Goal: Information Seeking & Learning: Learn about a topic

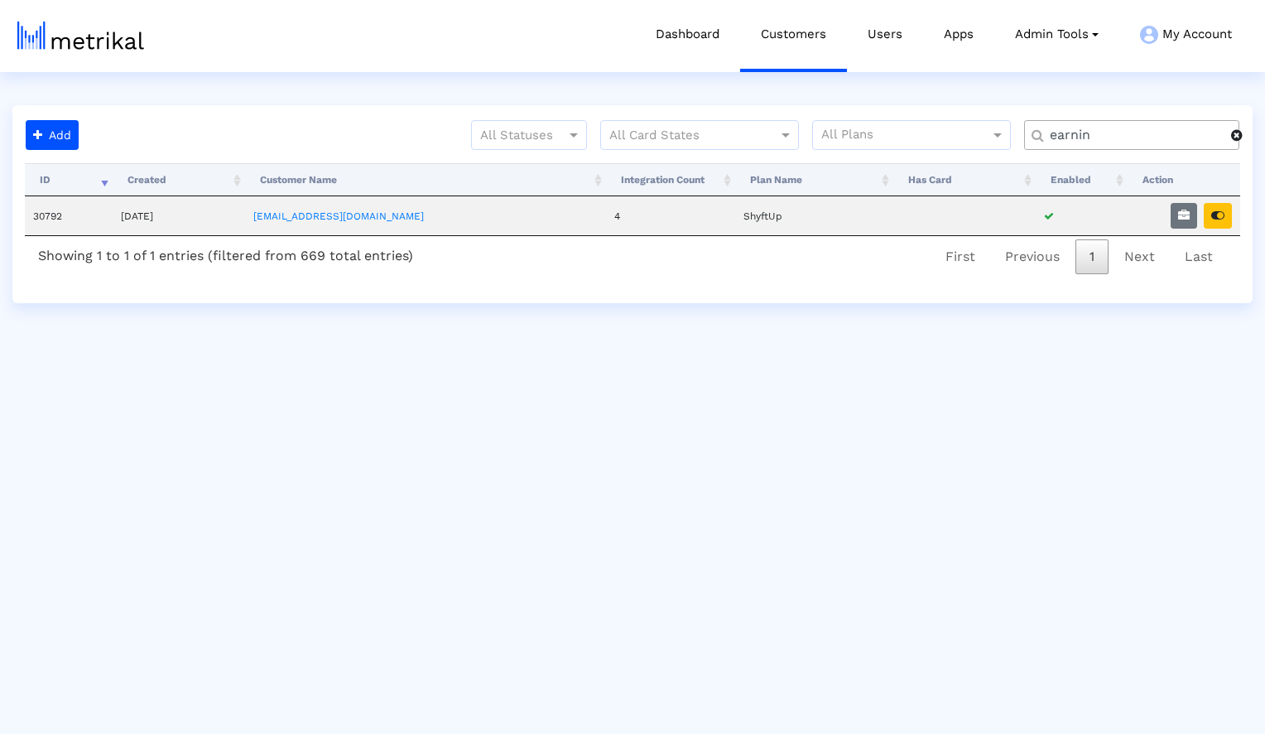
click at [1239, 137] on span at bounding box center [1237, 134] width 12 height 13
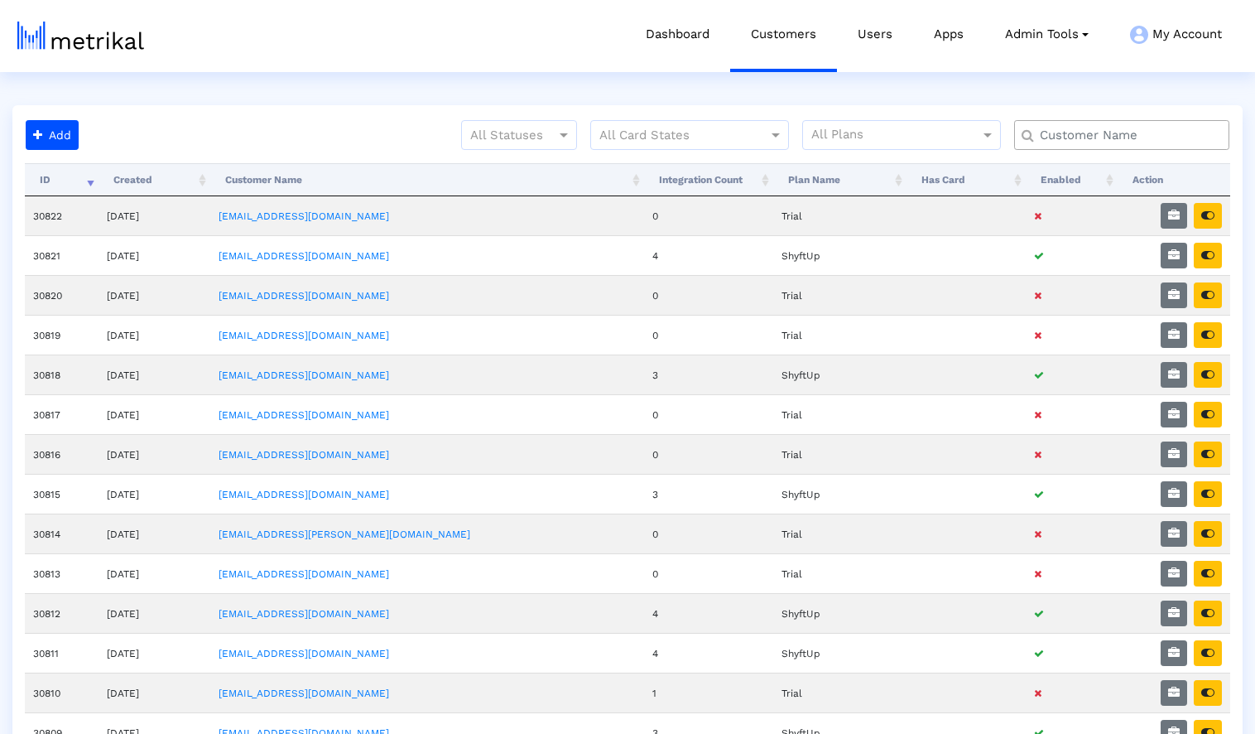
click at [1173, 138] on input "text" at bounding box center [1125, 135] width 195 height 17
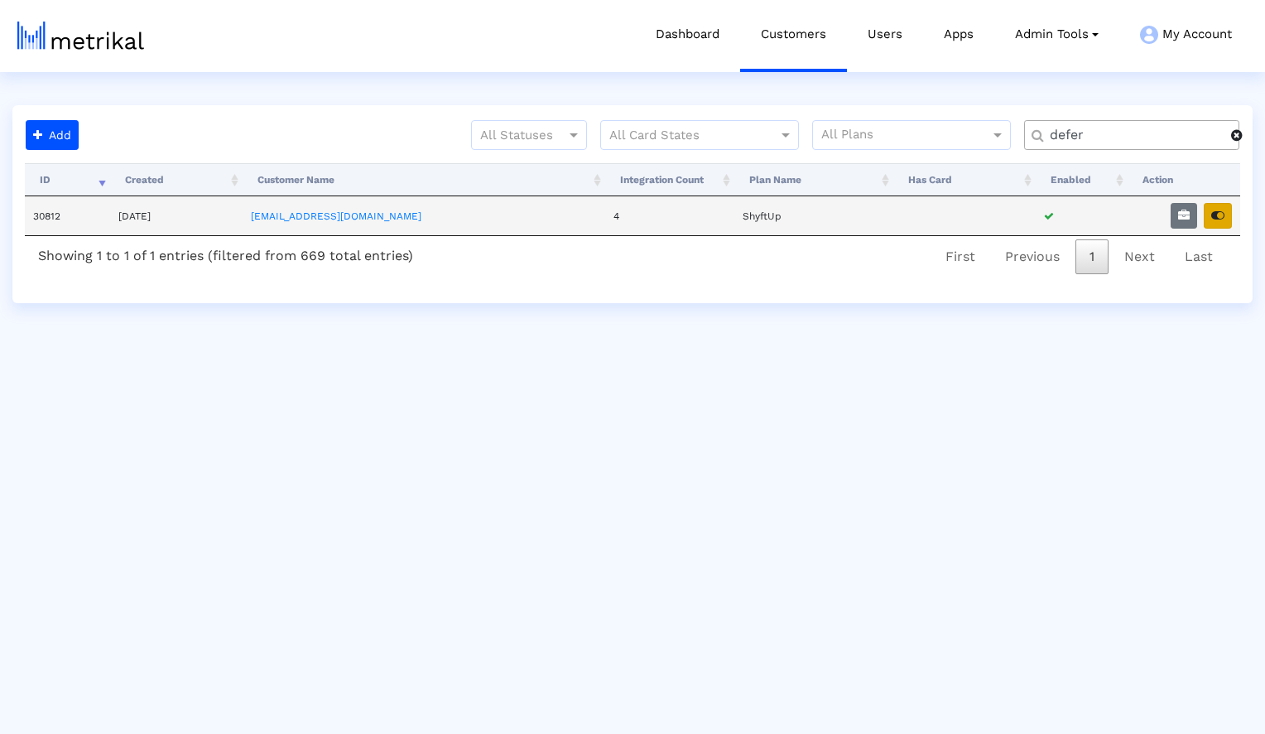
type input "defer"
click at [1229, 214] on button "button" at bounding box center [1218, 216] width 28 height 26
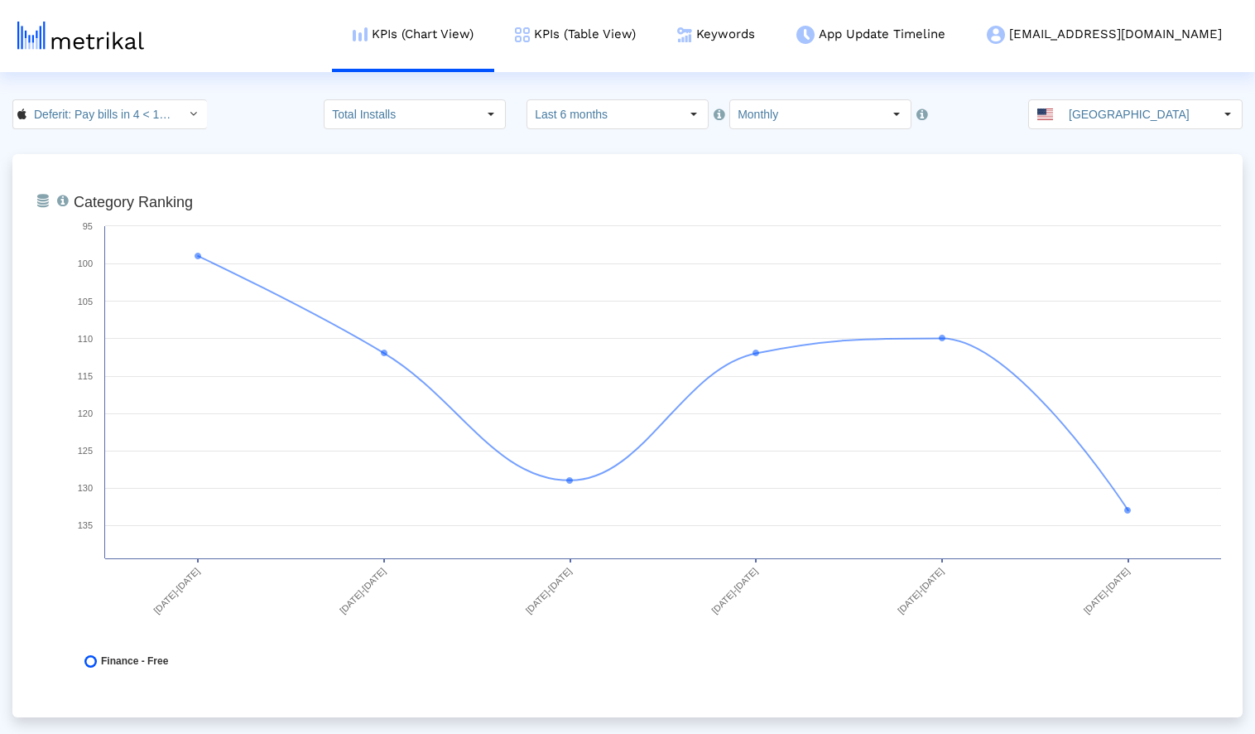
click at [617, 113] on input "Last 6 months" at bounding box center [603, 114] width 152 height 28
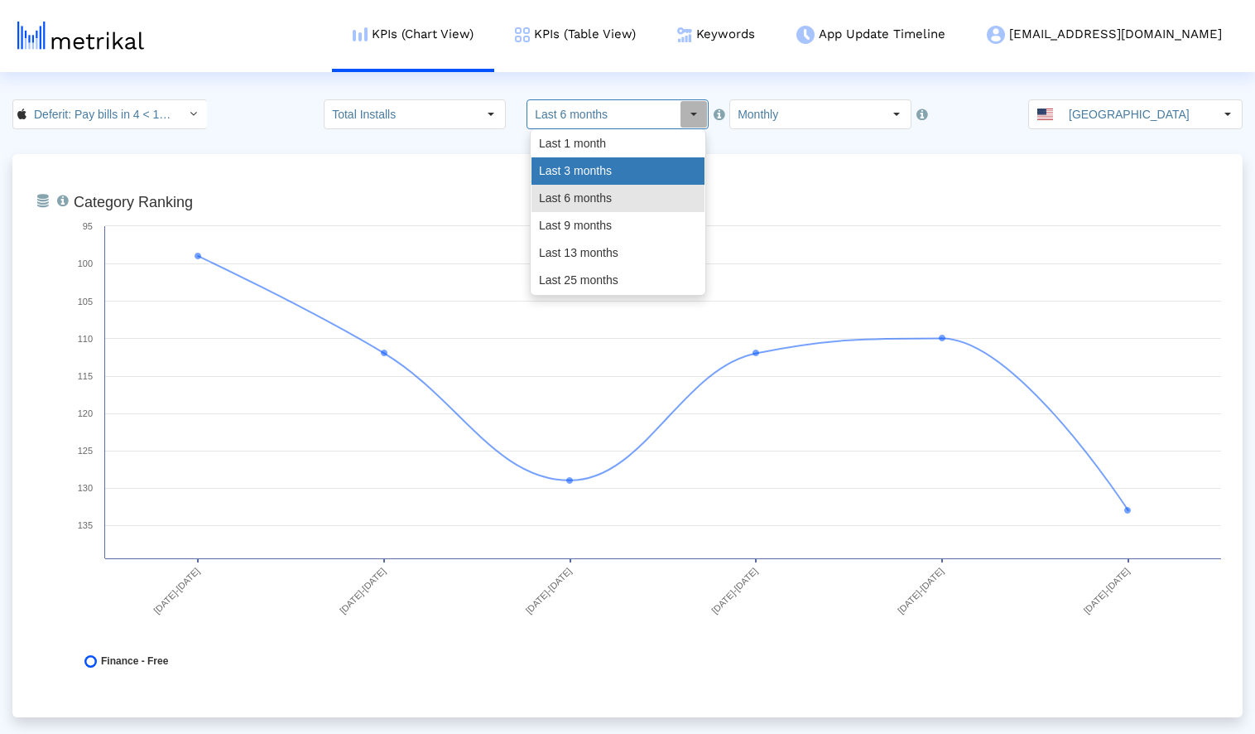
click at [598, 165] on div "Last 3 months" at bounding box center [618, 170] width 173 height 27
type input "Last 3 months"
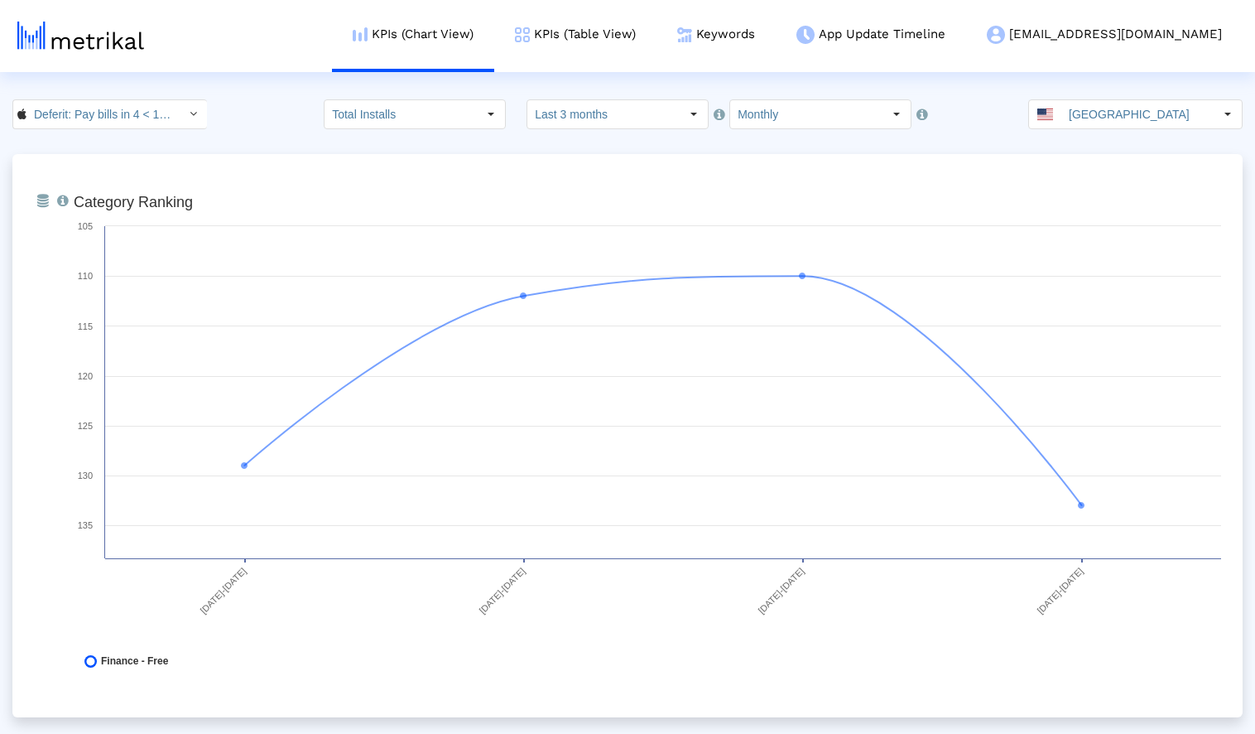
click at [277, 130] on crea-index "Deferit: Pay bills in 4 < 1454473561 > Total Installs Select how far back from …" at bounding box center [627, 594] width 1255 height 990
click at [840, 115] on input "Monthly" at bounding box center [806, 114] width 152 height 28
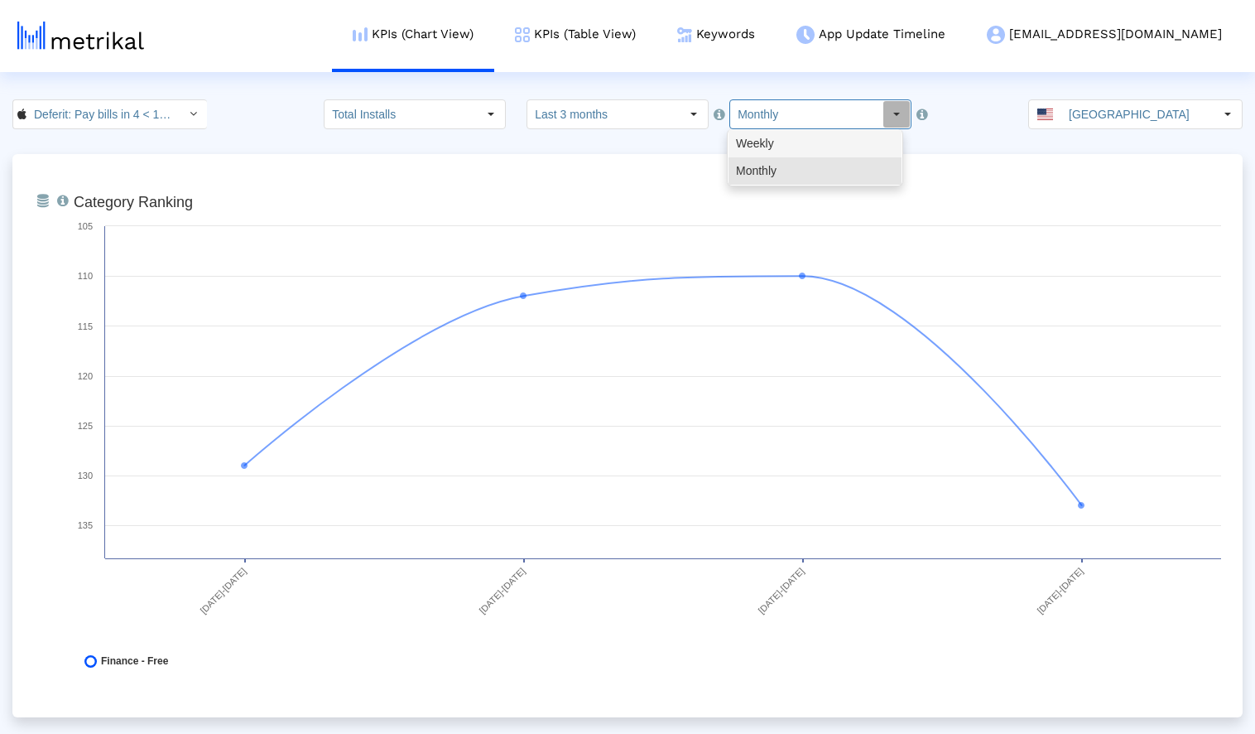
click at [831, 147] on div "Weekly" at bounding box center [815, 143] width 173 height 27
type input "Weekly"
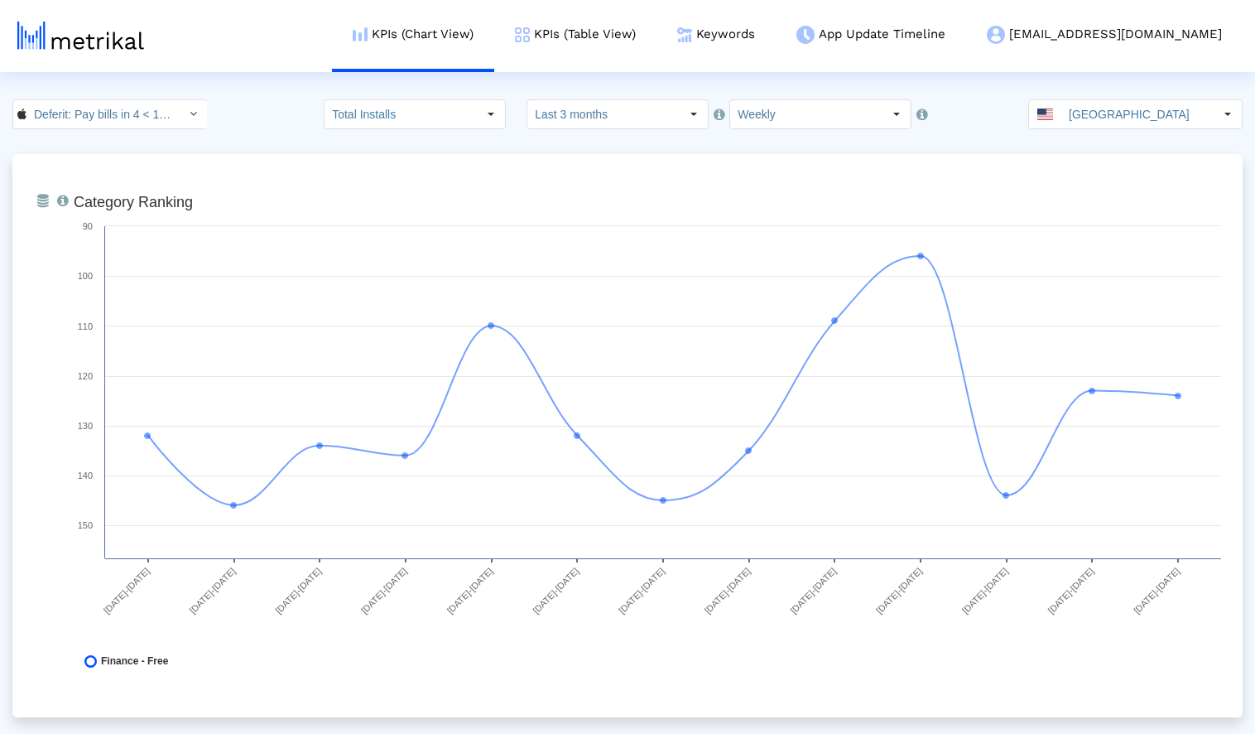
click at [272, 135] on crea-index "Deferit: Pay bills in 4 < 1454473561 > Total Installs Select how far back from …" at bounding box center [627, 594] width 1255 height 990
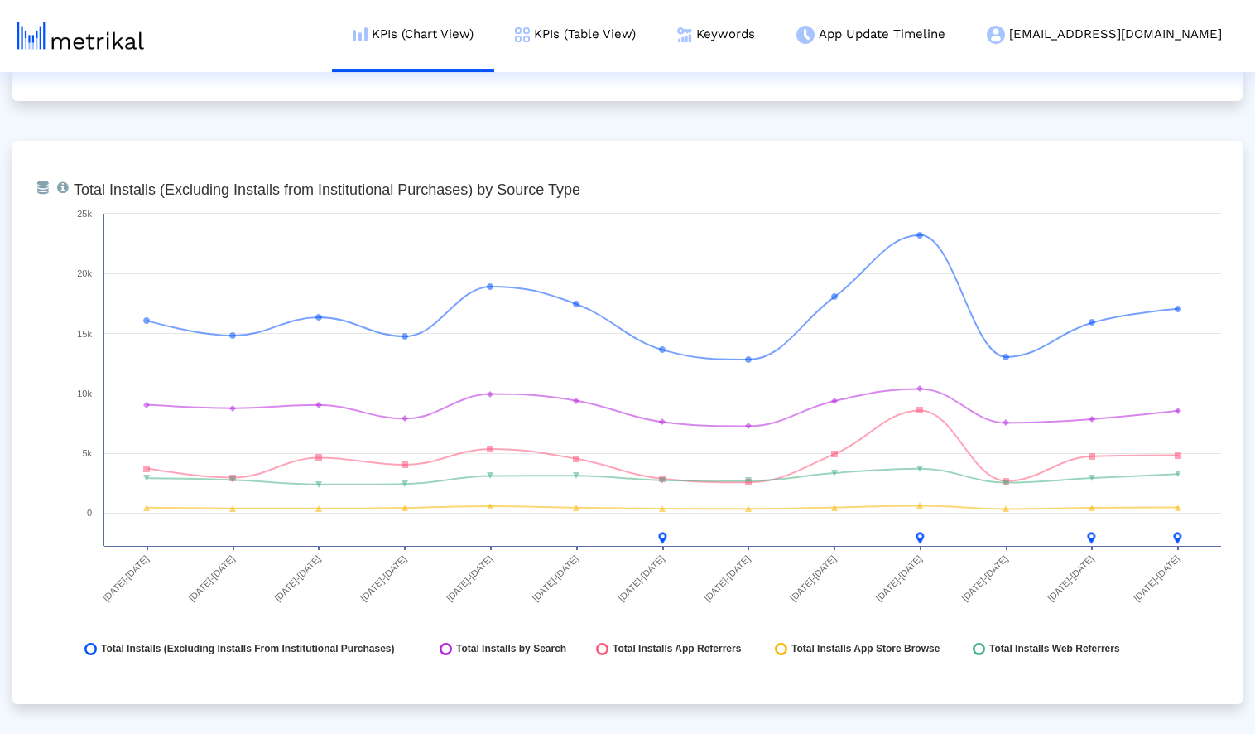
scroll to position [1813, 0]
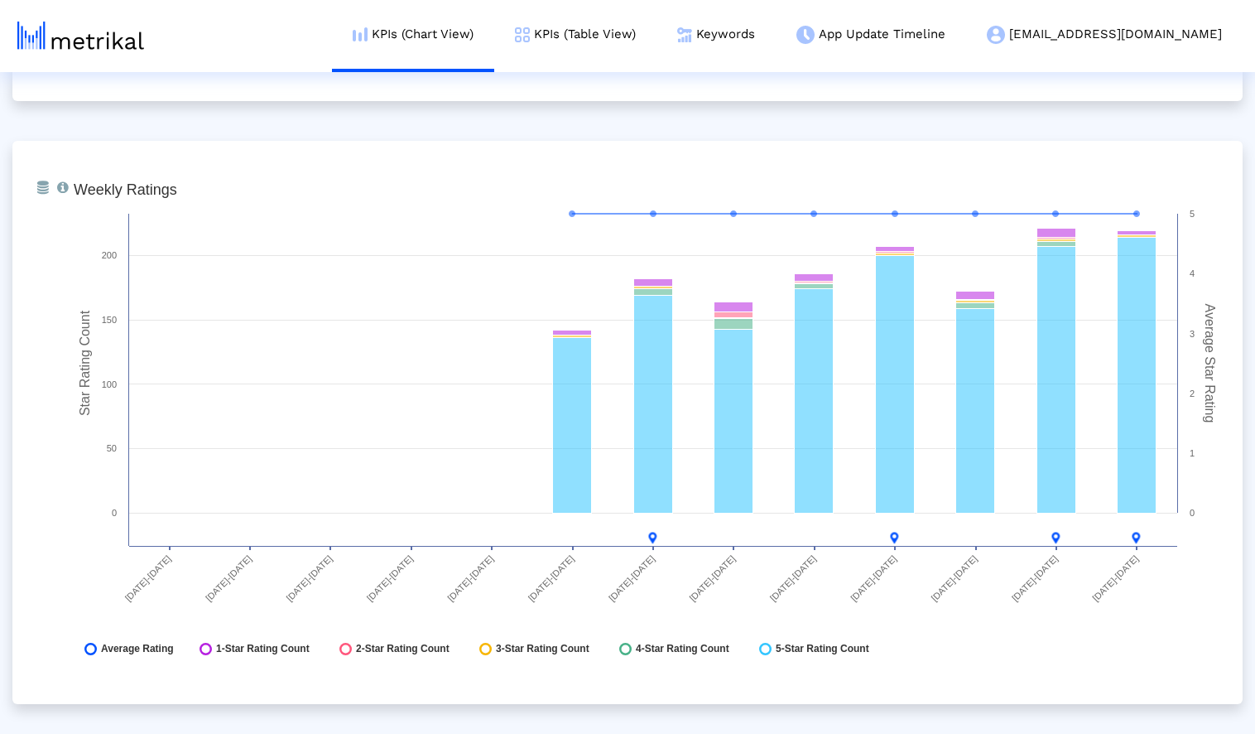
scroll to position [4238, 0]
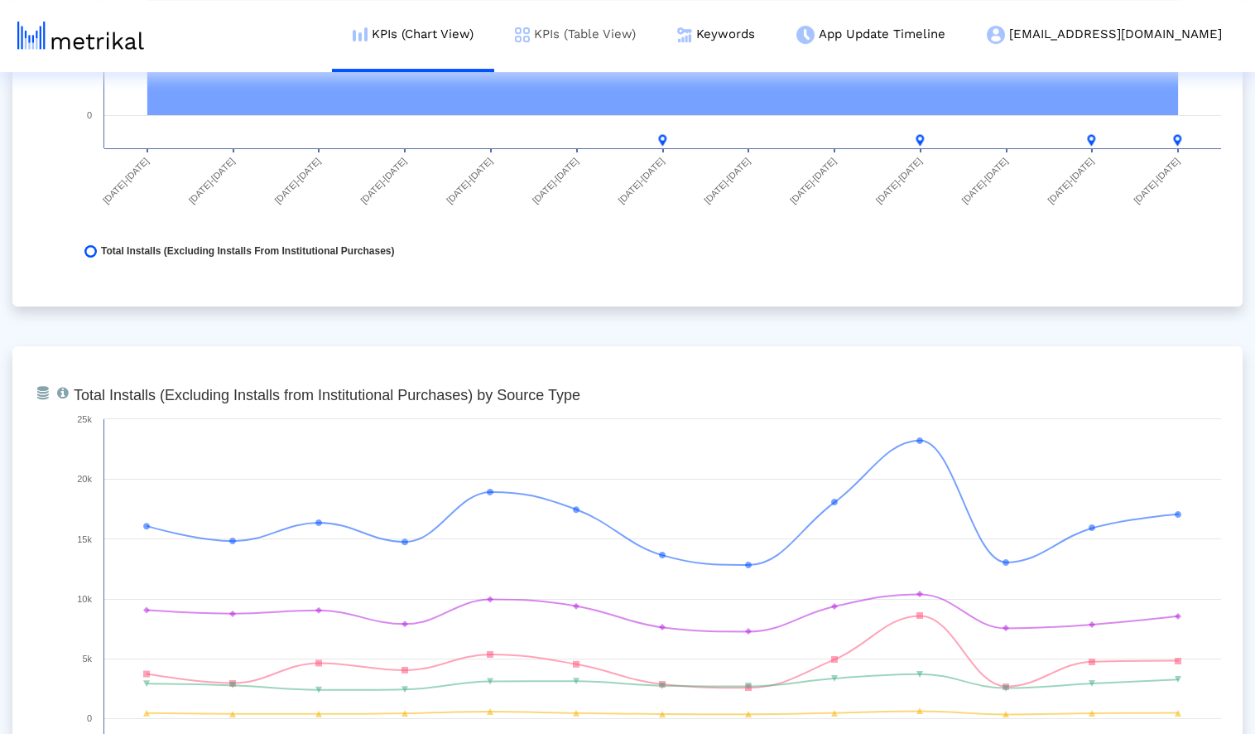
scroll to position [926, 0]
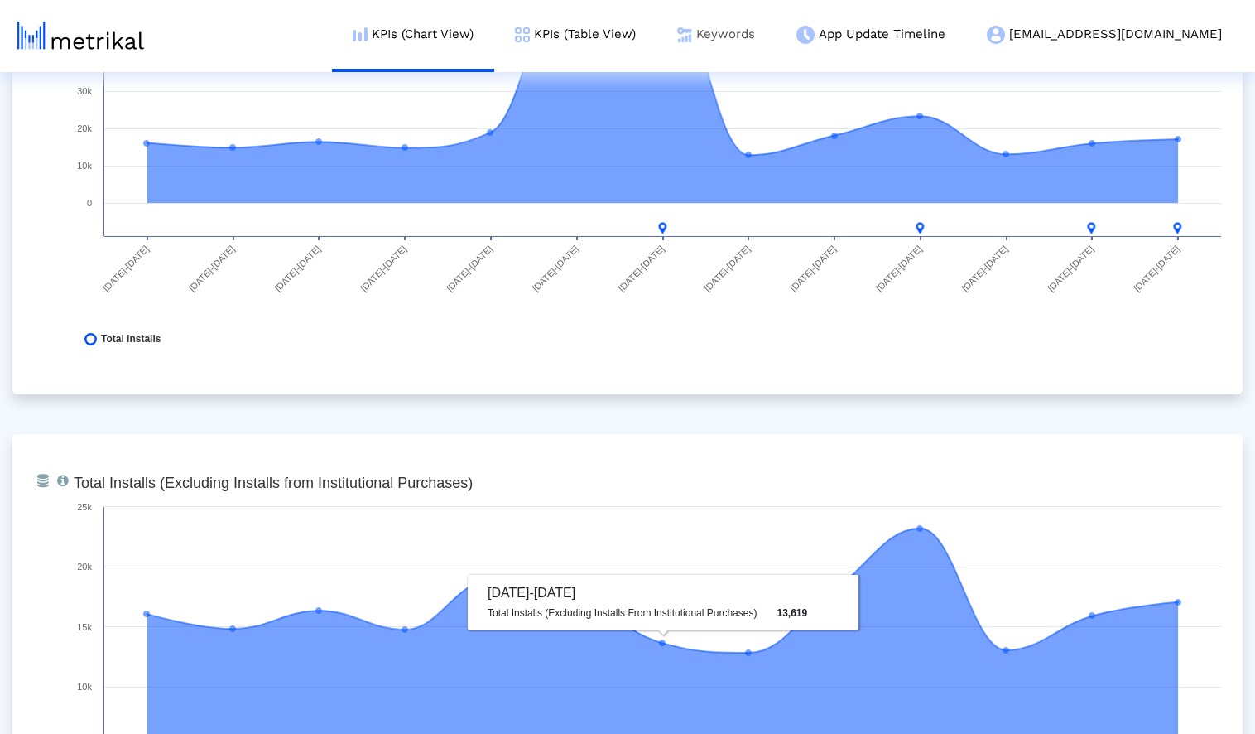
click at [776, 30] on link "Keywords" at bounding box center [716, 34] width 119 height 69
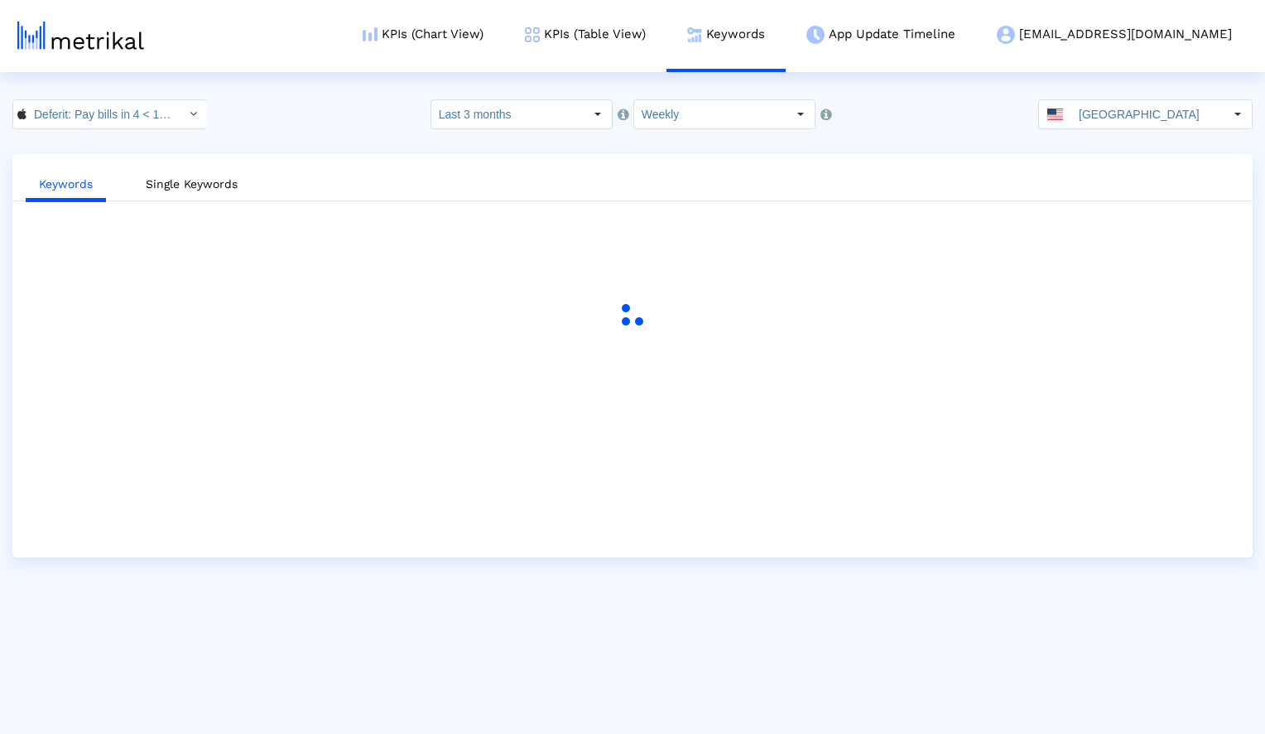
click at [308, 119] on div "Deferit: Pay bills in 4 < 1454473561 > Select how far back from [DATE] you woul…" at bounding box center [632, 114] width 1265 height 30
click at [366, 101] on div "Deferit: Pay bills in 4 < 1454473561 > Select how far back from [DATE] you woul…" at bounding box center [632, 114] width 1265 height 30
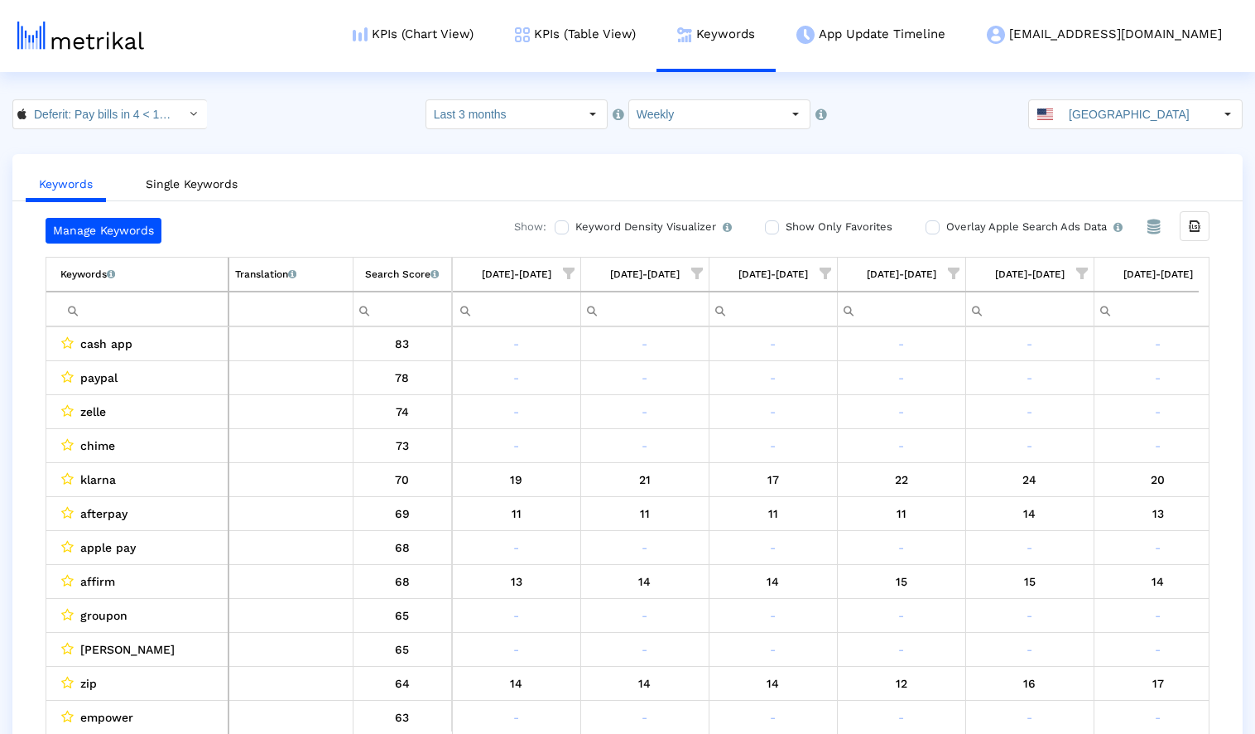
scroll to position [0, 922]
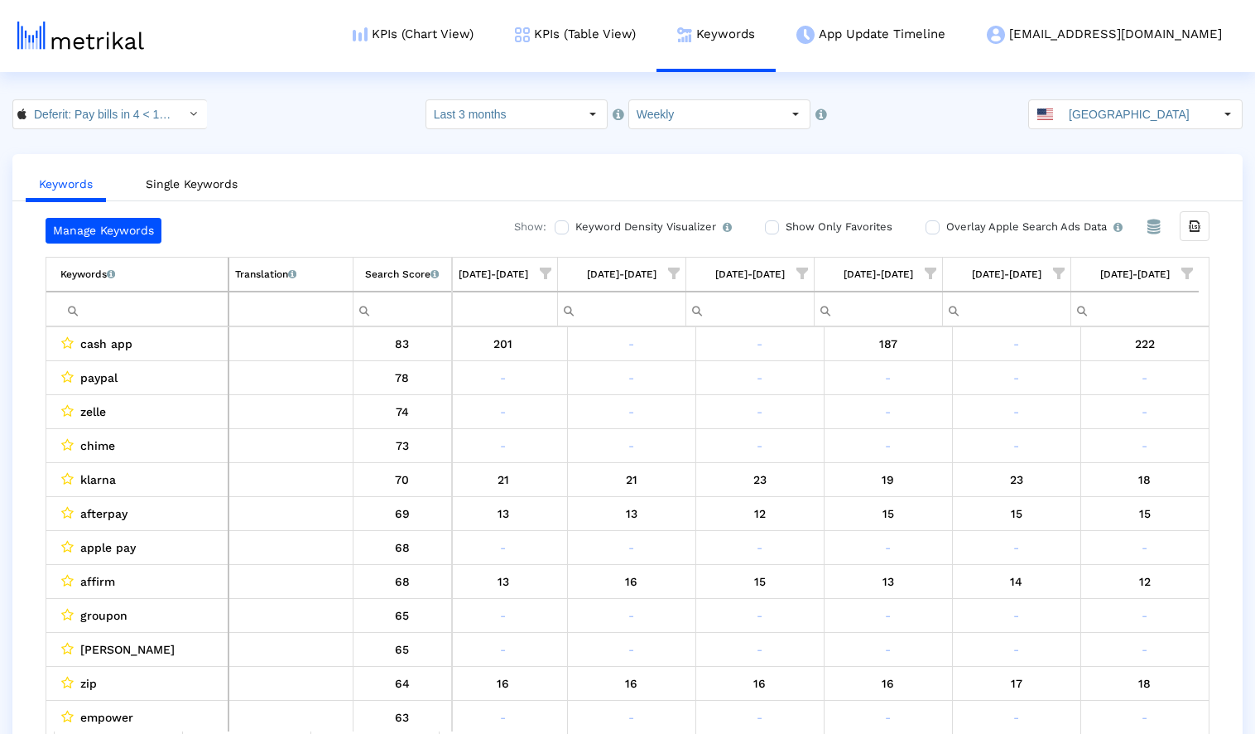
click at [767, 229] on input "Show Only Favorites" at bounding box center [770, 227] width 11 height 11
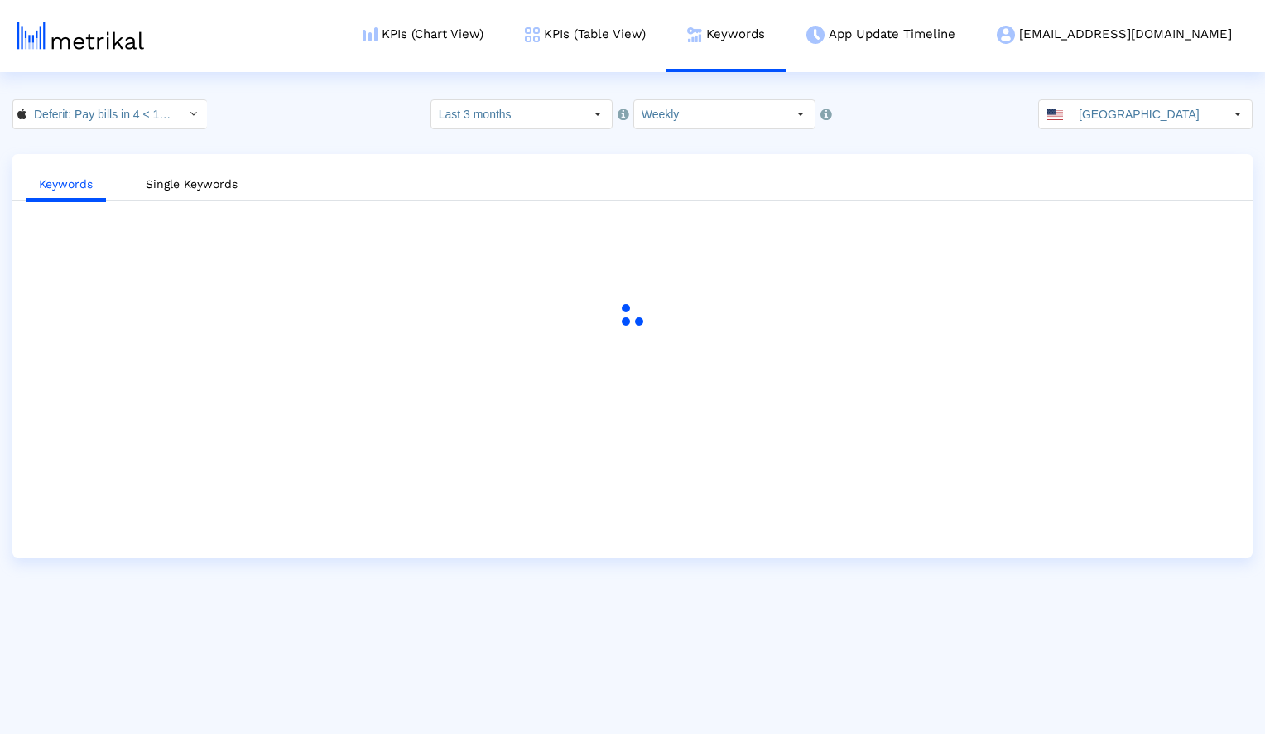
click at [298, 89] on html "KPIs (Chart View) KPIs (Table View) Keywords App Update Timeline [EMAIL_ADDRESS…" at bounding box center [632, 278] width 1265 height 557
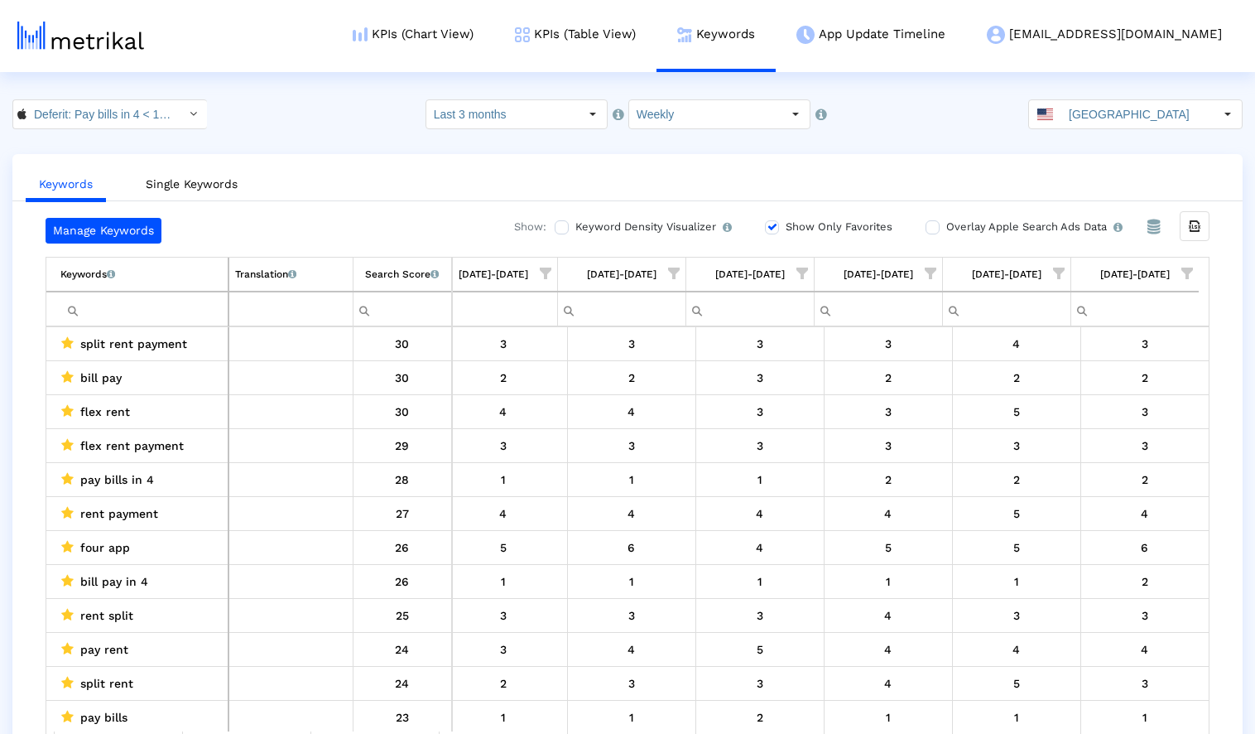
click at [325, 116] on div "Deferit: Pay bills in 4 < 1454473561 > Select how far back from [DATE] you woul…" at bounding box center [627, 114] width 1255 height 30
click at [554, 118] on input "Last 3 months" at bounding box center [502, 114] width 152 height 28
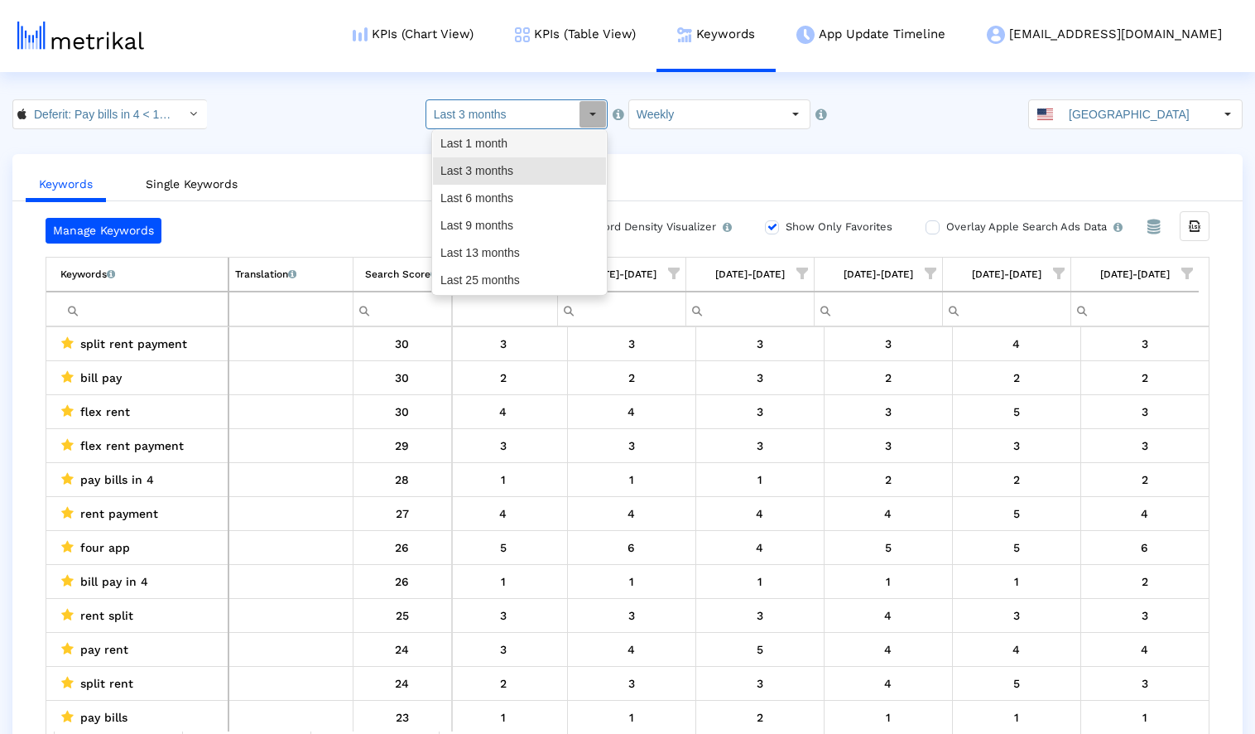
click at [541, 147] on div "Last 1 month" at bounding box center [519, 143] width 173 height 27
type input "Last 1 month"
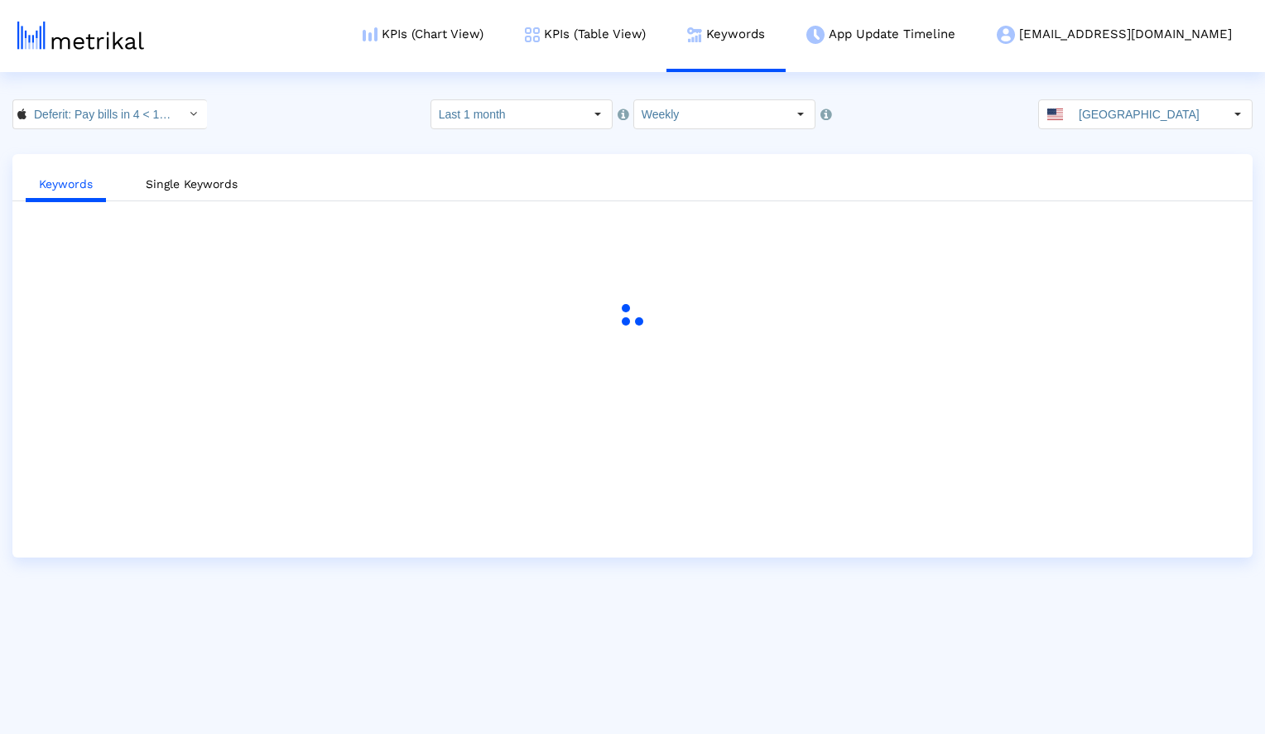
click at [320, 111] on div "Deferit: Pay bills in 4 < 1454473561 > Select how far back from [DATE] you woul…" at bounding box center [632, 114] width 1265 height 30
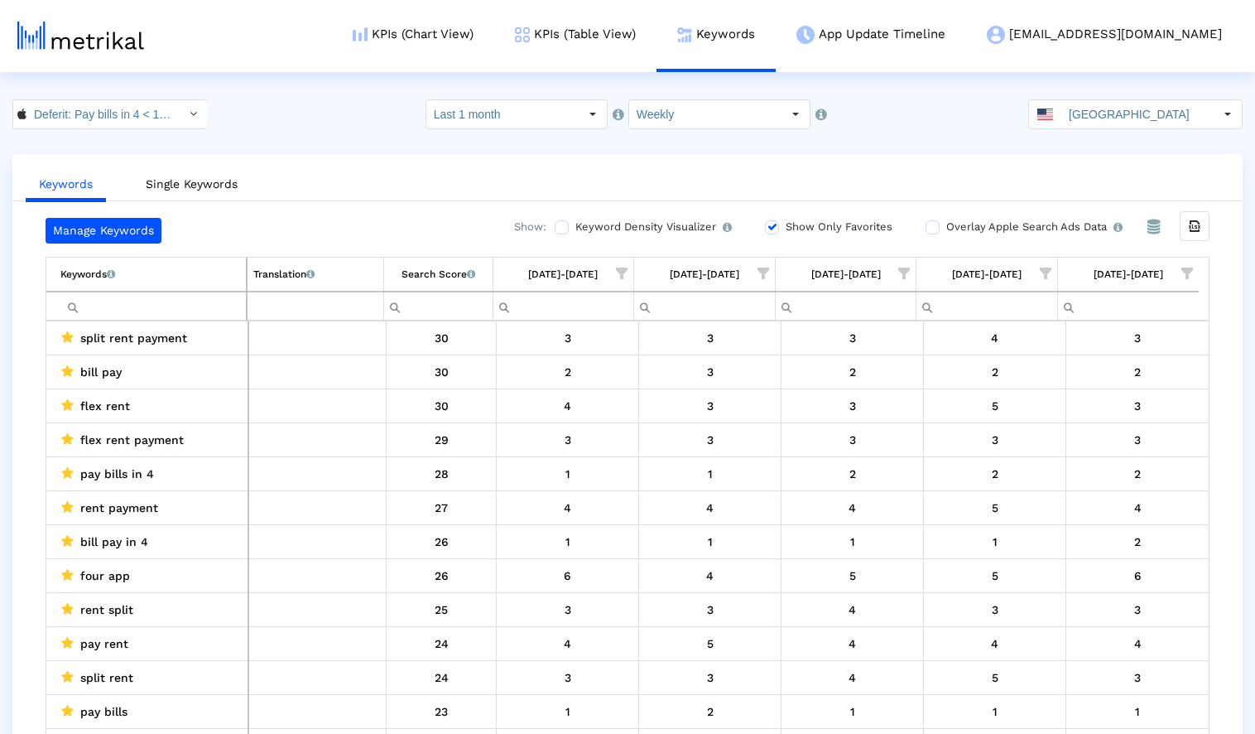
click at [347, 134] on crea-index "Deferit: Pay bills in 4 < 1454473561 > Select how far back from [DATE] you woul…" at bounding box center [627, 432] width 1255 height 667
click at [1193, 224] on icon "Export all data" at bounding box center [1194, 226] width 15 height 15
click at [301, 118] on div "Deferit: Pay bills in 4 < 1454473561 > Select how far back from [DATE] you woul…" at bounding box center [627, 114] width 1255 height 30
click at [130, 118] on input "Deferit: Pay bills in 4 < 1454473561 >" at bounding box center [100, 114] width 149 height 28
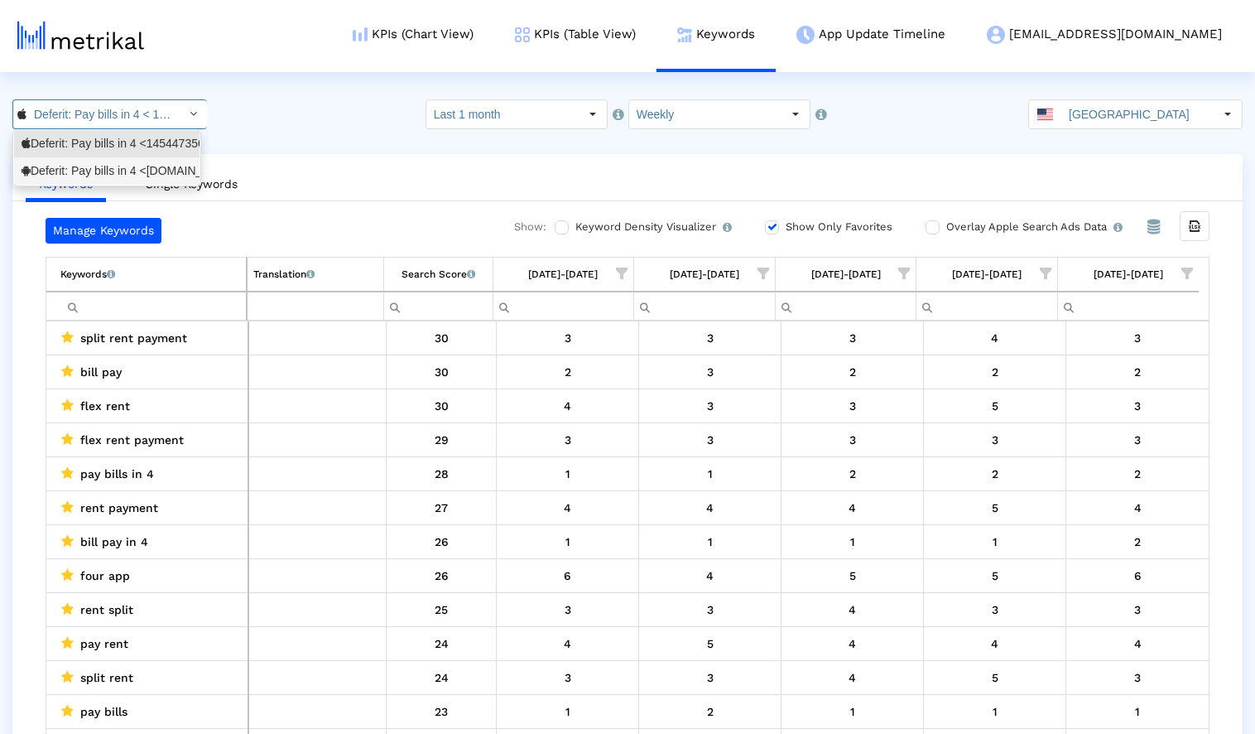
click at [101, 161] on div "Deferit: Pay bills in 4 <[DOMAIN_NAME]>" at bounding box center [106, 170] width 185 height 27
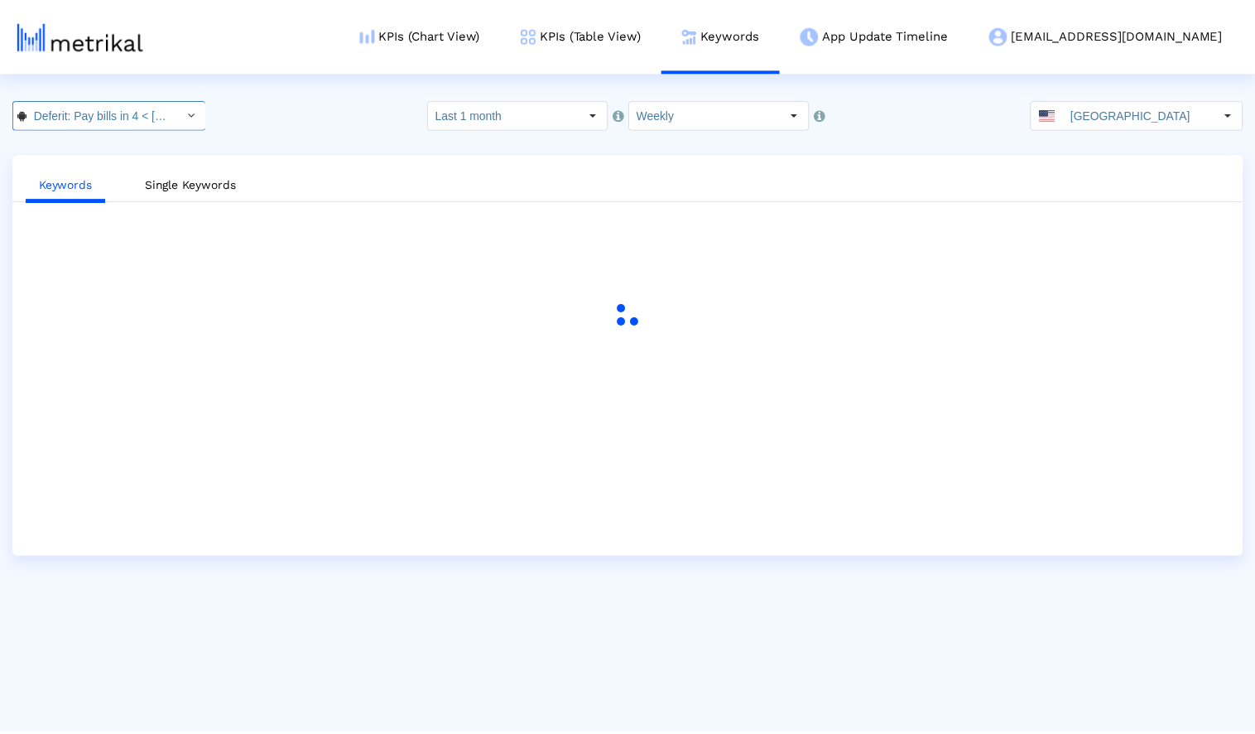
scroll to position [0, 94]
click at [280, 119] on div "21219 Select how far back from [DATE] you would like to view the data below. La…" at bounding box center [632, 114] width 1265 height 30
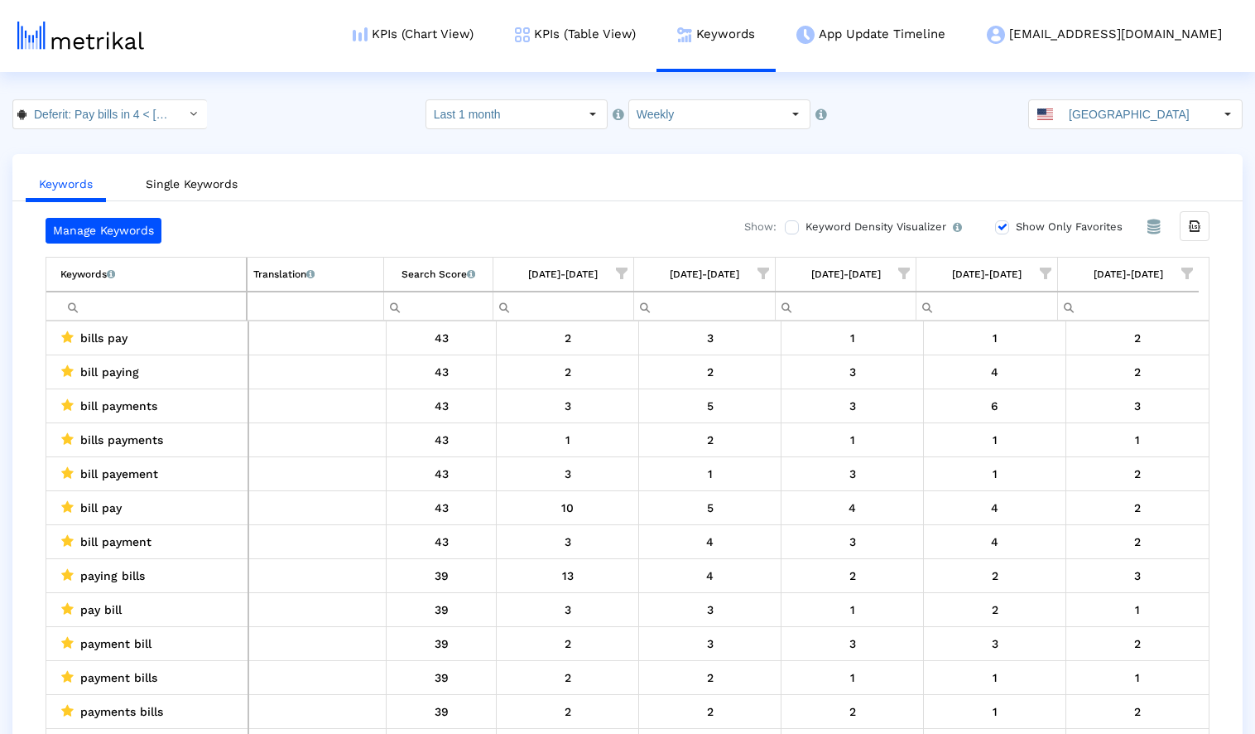
click at [472, 181] on ul "Keywords Single Keywords" at bounding box center [627, 181] width 1230 height 39
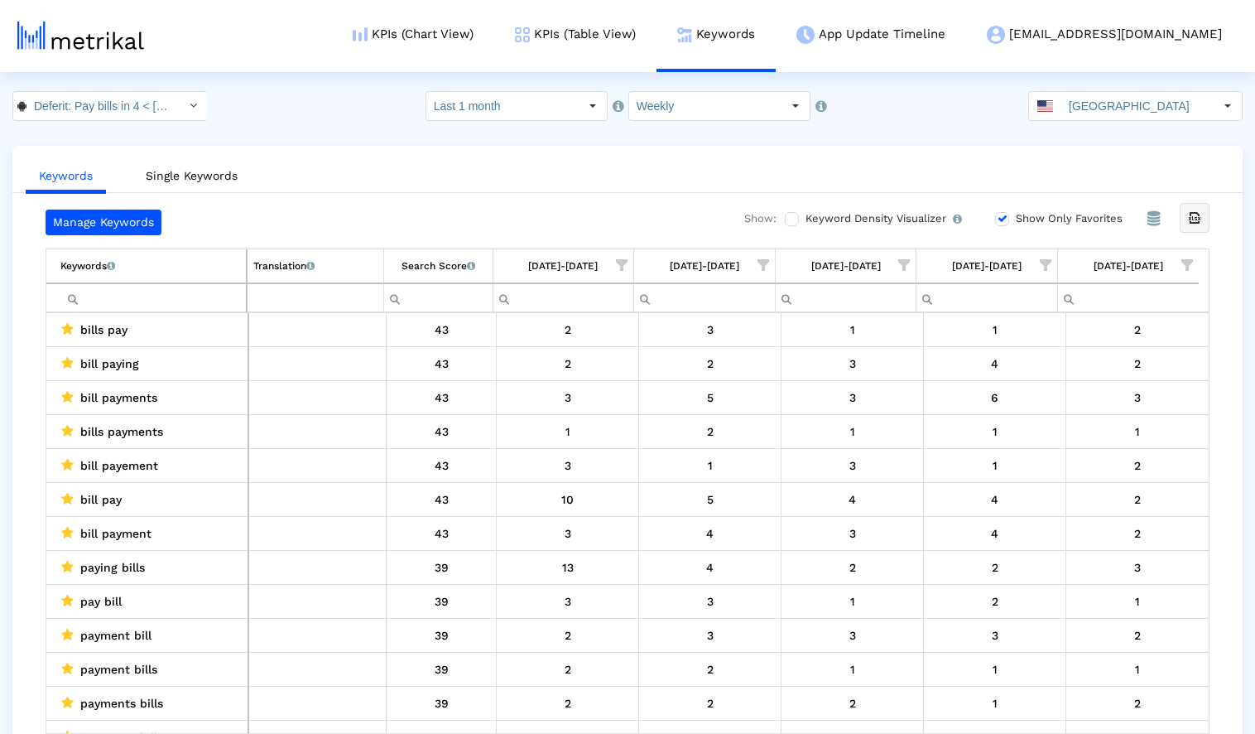
click at [1193, 221] on icon "Export all data" at bounding box center [1194, 217] width 15 height 15
